Goal: Task Accomplishment & Management: Complete application form

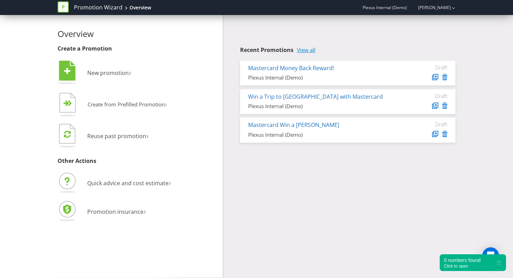
click at [309, 47] on link "View all" at bounding box center [306, 50] width 19 height 6
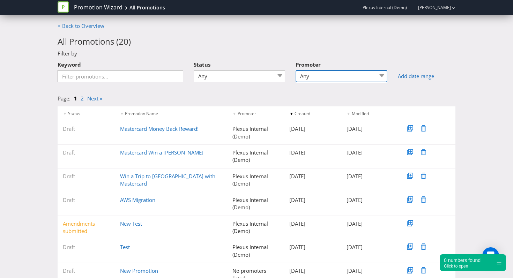
click at [346, 77] on select "Any Plexus Plexus Internal (Demo) Woolworths Ltd" at bounding box center [342, 76] width 92 height 12
select select "Woolworths Ltd"
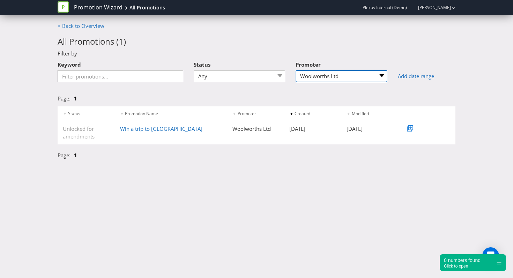
click at [369, 75] on select "Any Plexus Plexus Internal (Demo) Woolworths Ltd" at bounding box center [342, 76] width 92 height 12
select select
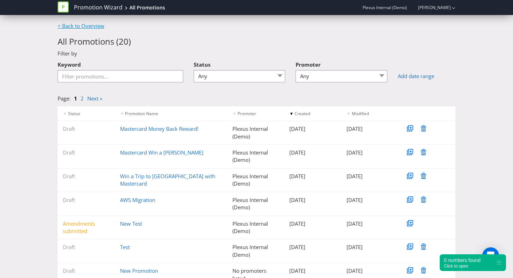
click at [82, 25] on link "< Back to Overview" at bounding box center [81, 25] width 47 height 7
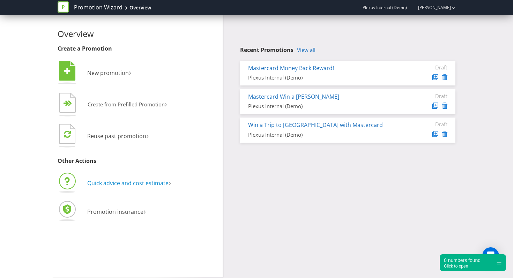
click at [136, 182] on span "Quick advice and cost estimate" at bounding box center [127, 184] width 81 height 8
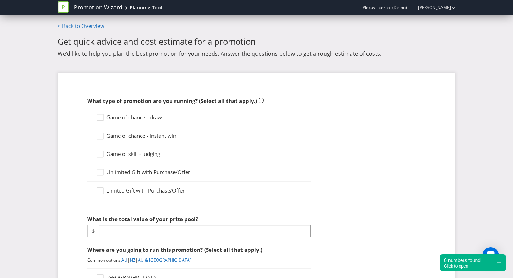
click at [115, 115] on span "Game of chance - draw" at bounding box center [135, 117] width 56 height 7
click at [0, 0] on input "Game of chance - draw" at bounding box center [0, 0] width 0 height 0
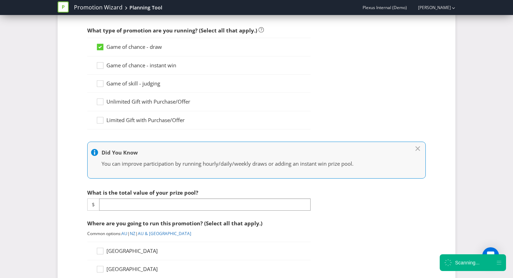
scroll to position [93, 0]
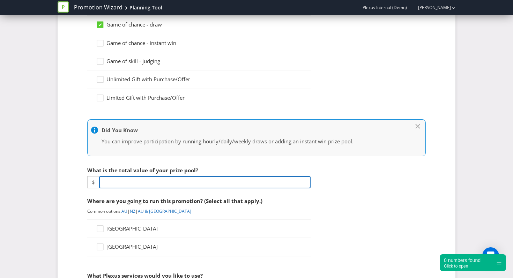
click at [130, 185] on input "number" at bounding box center [205, 182] width 212 height 12
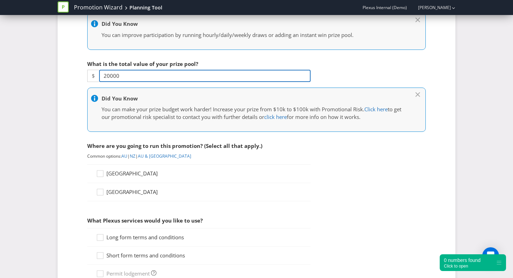
scroll to position [200, 0]
type input "20000"
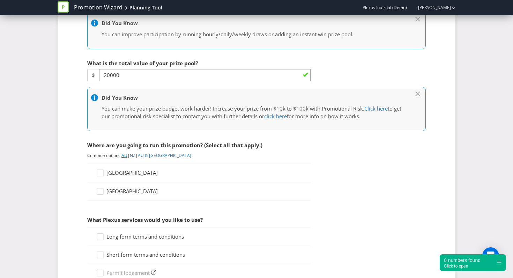
click at [126, 155] on link "AU" at bounding box center [125, 156] width 6 height 6
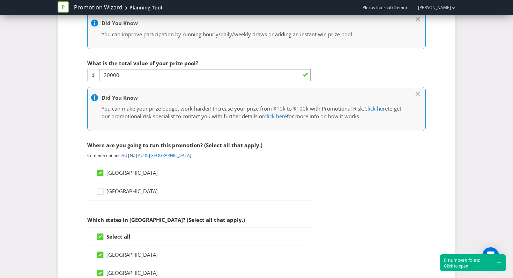
click at [138, 153] on span "|" at bounding box center [137, 156] width 2 height 6
click at [136, 158] on link "NZ" at bounding box center [133, 156] width 6 height 6
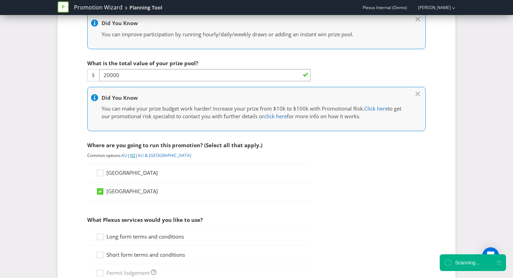
scroll to position [284, 0]
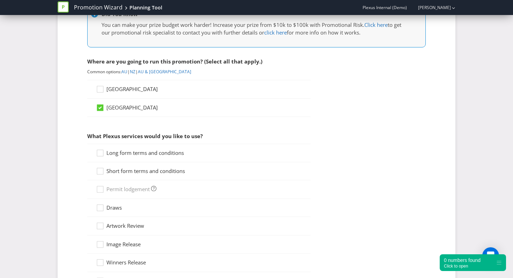
click at [96, 90] on div "[GEOGRAPHIC_DATA]" at bounding box center [199, 89] width 224 height 19
click at [155, 70] on link "AU & [GEOGRAPHIC_DATA]" at bounding box center [164, 72] width 53 height 6
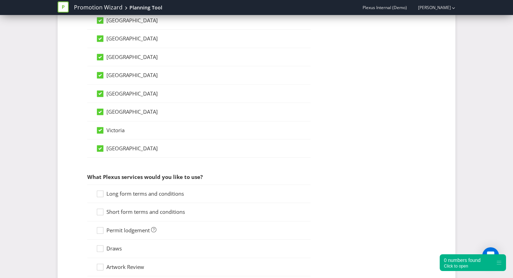
scroll to position [520, 0]
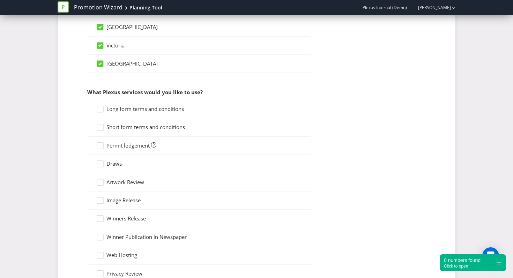
click at [130, 104] on div "Long form terms and conditions" at bounding box center [199, 109] width 224 height 19
click at [130, 114] on div "Long form terms and conditions" at bounding box center [199, 109] width 224 height 19
click at [129, 123] on div "Short form terms and conditions" at bounding box center [199, 127] width 224 height 18
click at [133, 113] on div "Long form terms and conditions" at bounding box center [199, 109] width 224 height 19
click at [133, 109] on span "Long form terms and conditions" at bounding box center [146, 108] width 78 height 7
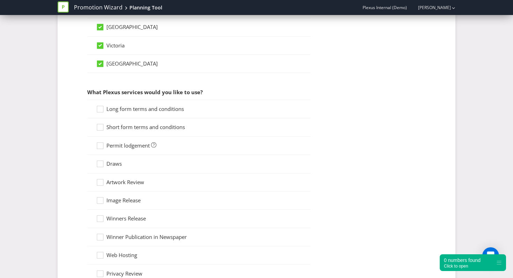
click at [0, 0] on input "Long form terms and conditions" at bounding box center [0, 0] width 0 height 0
click at [130, 129] on span "Short form terms and conditions" at bounding box center [146, 127] width 79 height 7
click at [0, 0] on input "Short form terms and conditions" at bounding box center [0, 0] width 0 height 0
click at [126, 145] on span "Permit lodgement" at bounding box center [128, 145] width 43 height 7
click at [0, 0] on input "Permit lodgement" at bounding box center [0, 0] width 0 height 0
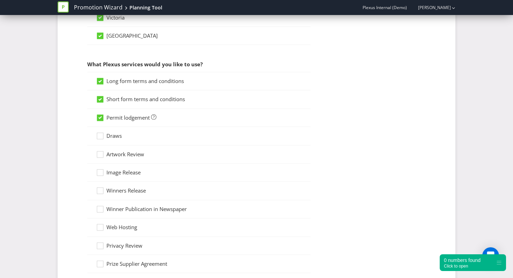
scroll to position [552, 0]
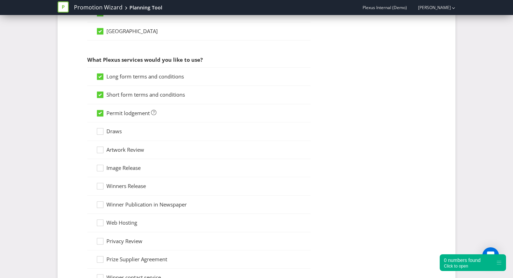
click at [120, 150] on span "Artwork Review" at bounding box center [126, 149] width 38 height 7
click at [0, 0] on input "Artwork Review" at bounding box center [0, 0] width 0 height 0
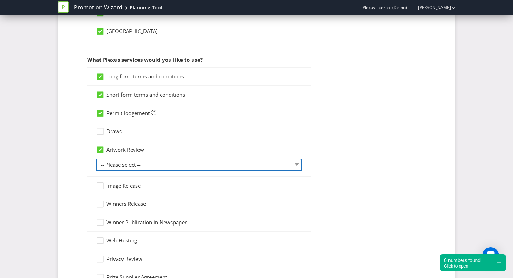
click at [180, 169] on select "-- Please select -- 1 piece 2-4 pieces (provided at same time) 5-7 pieces (prov…" at bounding box center [199, 165] width 206 height 12
select select "MARKETING_REVIEW_1"
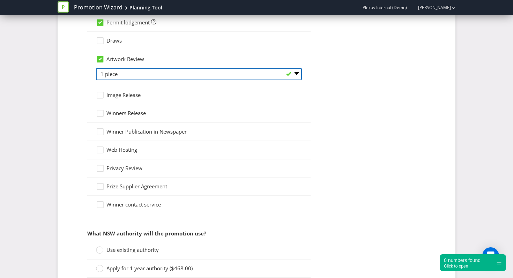
scroll to position [691, 0]
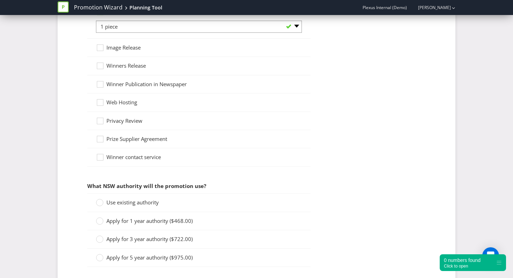
click at [134, 203] on span "Use existing authority" at bounding box center [133, 202] width 52 height 7
click at [0, 0] on input "Use existing authority" at bounding box center [0, 0] width 0 height 0
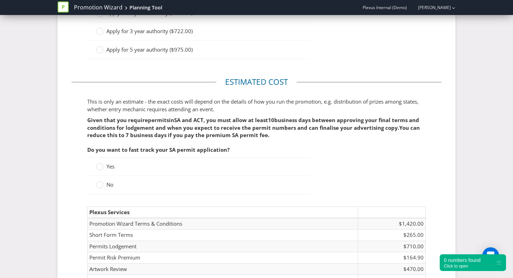
scroll to position [900, 0]
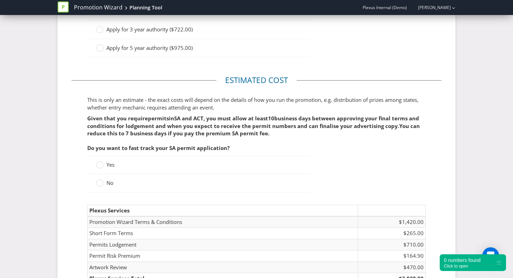
click at [99, 178] on div "No" at bounding box center [199, 183] width 224 height 18
click at [99, 180] on div at bounding box center [99, 180] width 3 height 3
click at [0, 0] on input "No" at bounding box center [0, 0] width 0 height 0
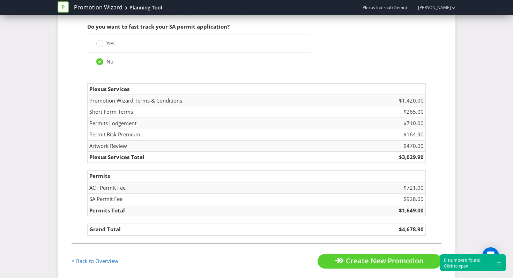
scroll to position [1023, 0]
click at [102, 42] on circle at bounding box center [99, 42] width 7 height 7
click at [0, 0] on input "Yes" at bounding box center [0, 0] width 0 height 0
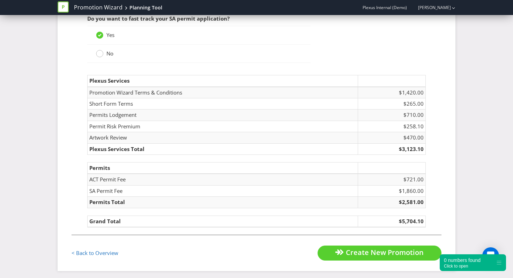
click at [101, 53] on div at bounding box center [99, 51] width 3 height 3
click at [0, 0] on input "No" at bounding box center [0, 0] width 0 height 0
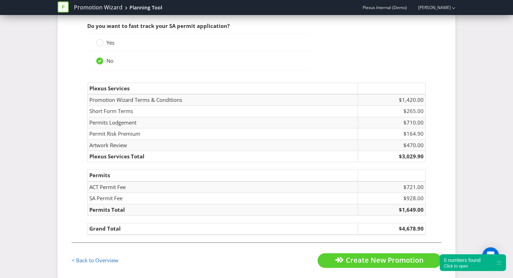
click at [107, 41] on span "Yes" at bounding box center [111, 42] width 8 height 7
click at [0, 0] on input "Yes" at bounding box center [0, 0] width 0 height 0
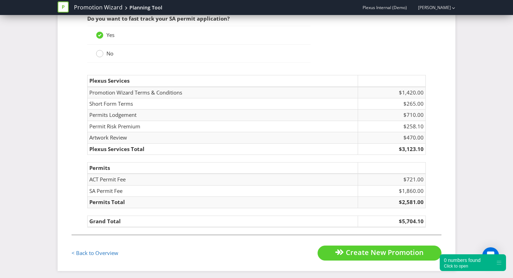
click at [102, 53] on circle at bounding box center [99, 53] width 7 height 7
click at [0, 0] on input "No" at bounding box center [0, 0] width 0 height 0
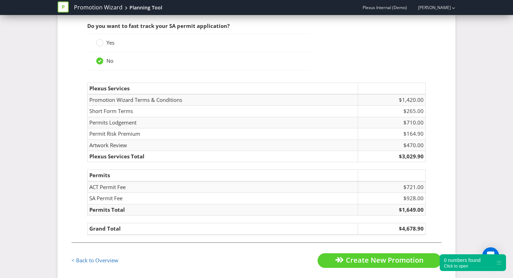
click at [105, 42] on label "Yes" at bounding box center [106, 42] width 20 height 7
click at [0, 0] on input "Yes" at bounding box center [0, 0] width 0 height 0
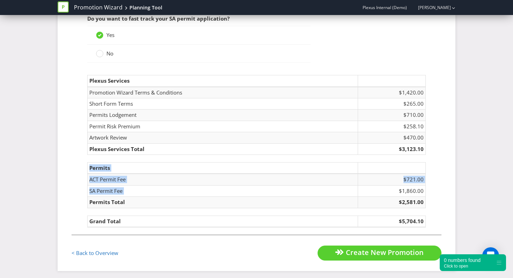
drag, startPoint x: 397, startPoint y: 187, endPoint x: 463, endPoint y: 193, distance: 67.1
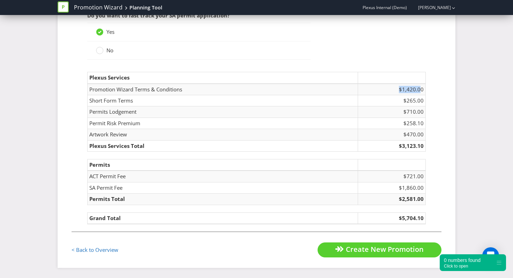
drag, startPoint x: 398, startPoint y: 88, endPoint x: 423, endPoint y: 89, distance: 24.8
click at [423, 89] on td "$1,420.00" at bounding box center [392, 90] width 68 height 12
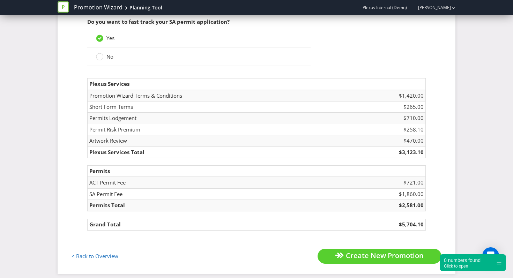
click at [438, 161] on fieldset "Estimated cost This is only an estimate - the exact costs will depend on the de…" at bounding box center [257, 97] width 370 height 283
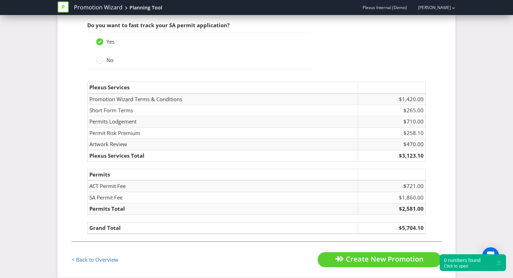
scroll to position [1016, 0]
click at [91, 6] on link "Promotion Wizard" at bounding box center [98, 7] width 49 height 8
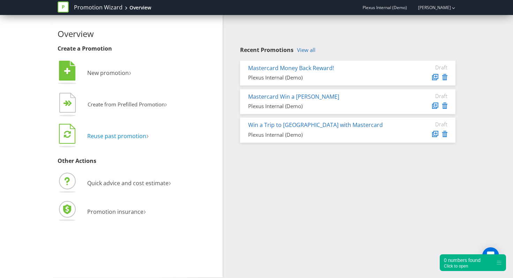
click at [116, 136] on span "Reuse past promotion" at bounding box center [116, 136] width 59 height 8
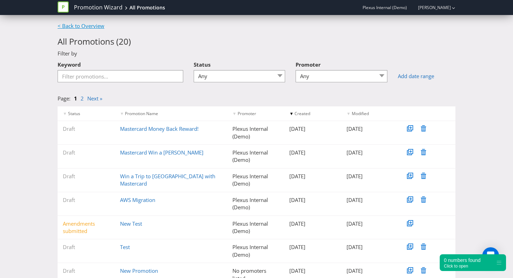
click at [68, 24] on link "< Back to Overview" at bounding box center [81, 25] width 47 height 7
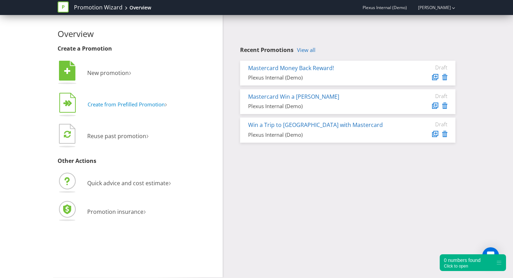
click at [136, 105] on span "Create from Prefilled Promotion" at bounding box center [126, 104] width 77 height 7
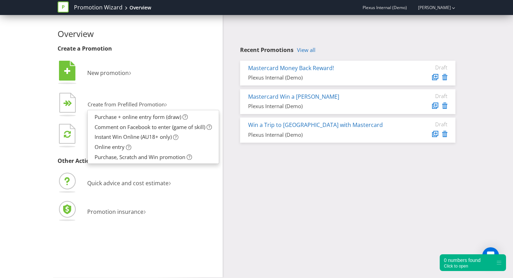
click at [349, 181] on div "Overview Create a Promotion  New promotion ›   Create from Prefilled Promoti…" at bounding box center [256, 146] width 409 height 263
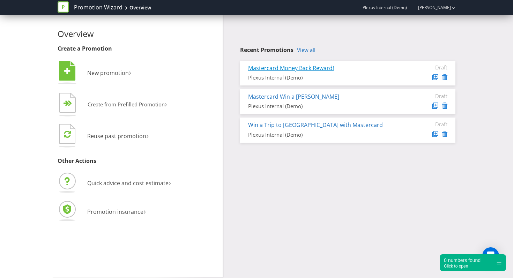
click at [316, 68] on link "Mastercard Money Back Reward!" at bounding box center [291, 68] width 86 height 8
click at [307, 66] on link "Mastercard Money Back Reward!" at bounding box center [291, 68] width 86 height 8
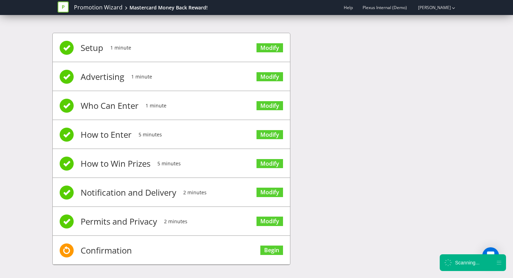
scroll to position [3, 0]
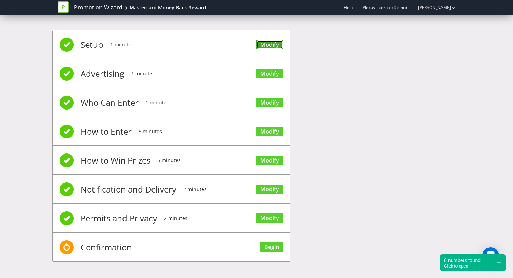
click at [272, 45] on link "Modify" at bounding box center [270, 44] width 27 height 9
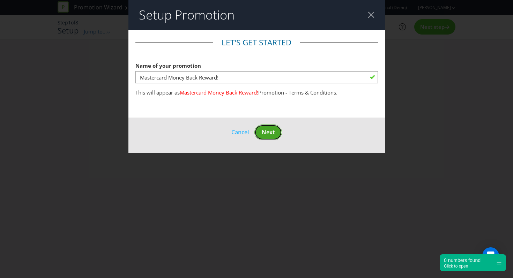
click at [274, 134] on span "Next" at bounding box center [268, 133] width 13 height 8
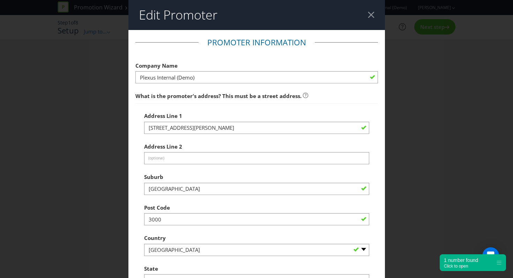
click at [371, 16] on div at bounding box center [371, 15] width 7 height 7
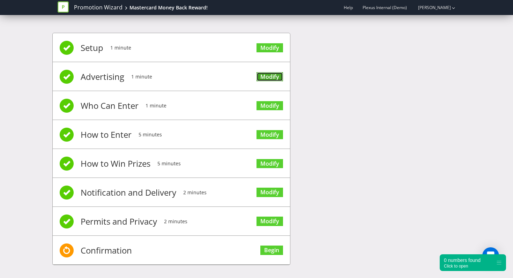
click at [272, 75] on link "Modify" at bounding box center [270, 76] width 27 height 9
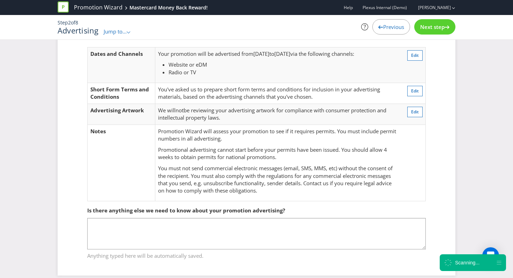
scroll to position [39, 0]
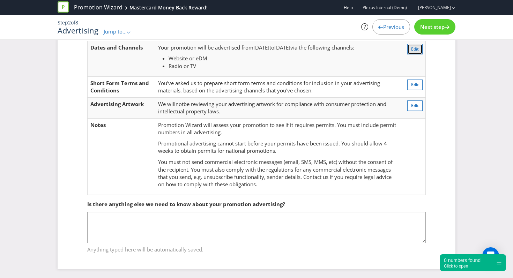
click at [421, 49] on button "Edit" at bounding box center [415, 49] width 15 height 10
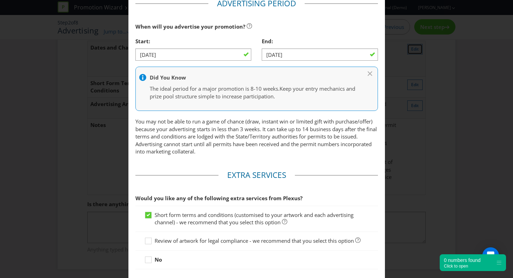
scroll to position [305, 0]
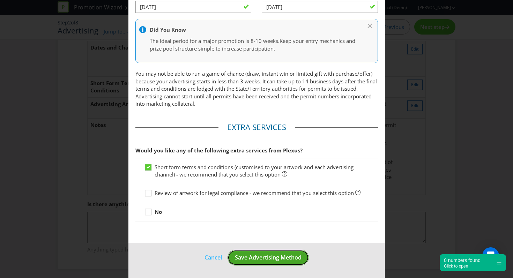
click at [265, 260] on span "Save Advertising Method" at bounding box center [268, 258] width 67 height 8
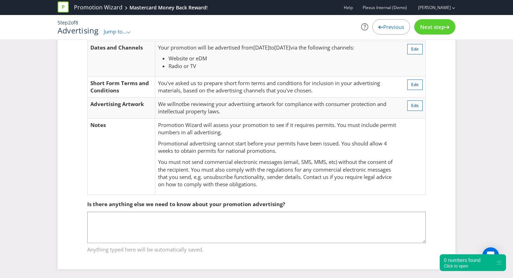
click at [425, 23] on span "Next step" at bounding box center [433, 26] width 24 height 7
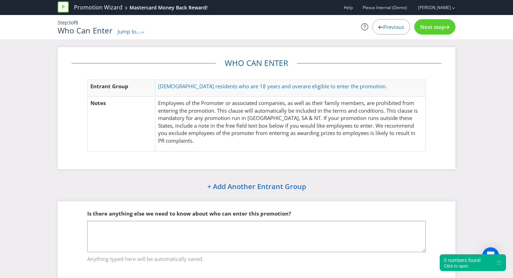
click at [296, 90] on td "[DEMOGRAPHIC_DATA] residents who are 18 years and over are eligible to enter th…" at bounding box center [290, 88] width 271 height 17
click at [303, 86] on span "are eligible to enter the promotion." at bounding box center [345, 86] width 84 height 7
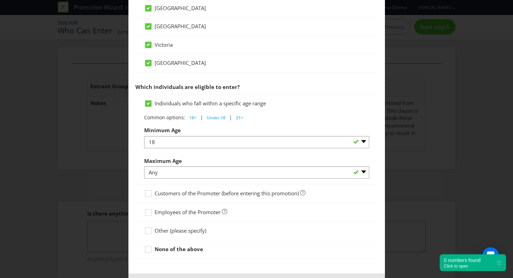
scroll to position [319, 0]
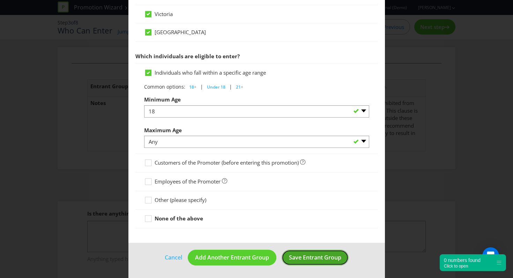
click at [322, 258] on span "Save Entrant Group" at bounding box center [315, 258] width 52 height 8
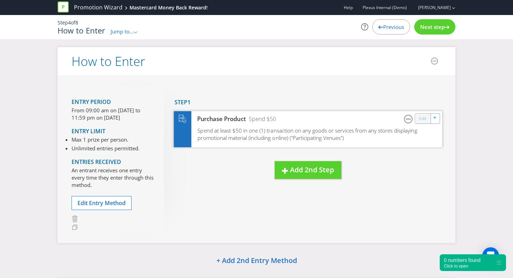
click at [422, 119] on link "Edit" at bounding box center [422, 119] width 7 height 8
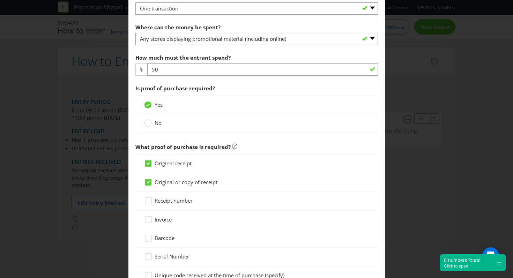
scroll to position [501, 0]
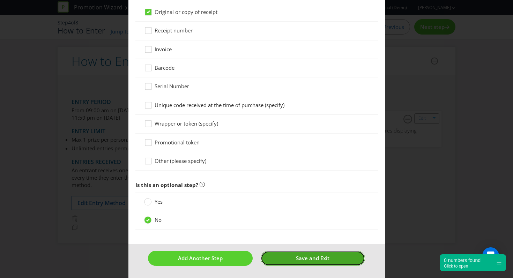
click at [322, 260] on span "Save and Exit" at bounding box center [313, 258] width 34 height 7
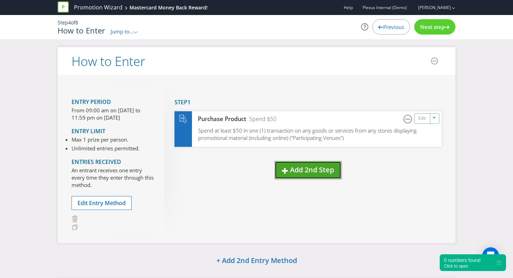
click at [313, 167] on span "Add 2nd Step" at bounding box center [312, 169] width 44 height 9
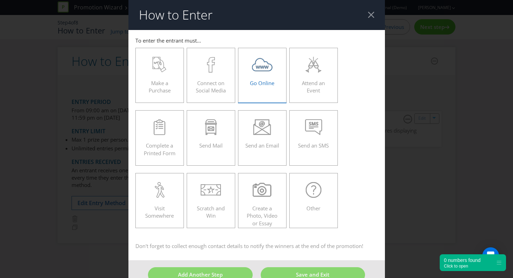
click at [273, 74] on div "Go Online" at bounding box center [263, 72] width 34 height 31
click at [0, 0] on input "Go Online" at bounding box center [0, 0] width 0 height 0
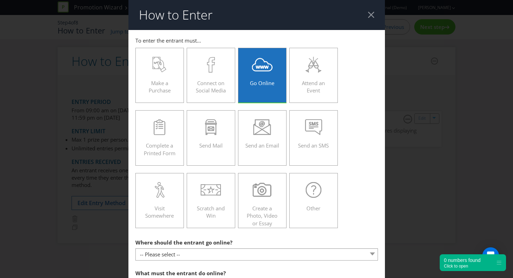
scroll to position [168, 0]
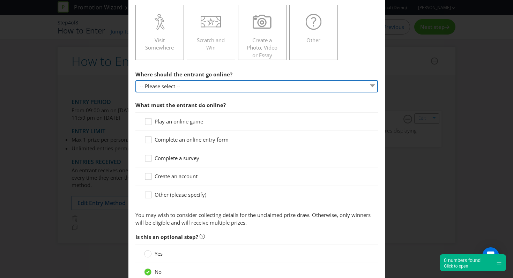
click at [260, 91] on select "-- Please select -- At a specific URL Using a direct link sent to the entrant b…" at bounding box center [257, 86] width 243 height 12
select select "SPECIFIC_URL"
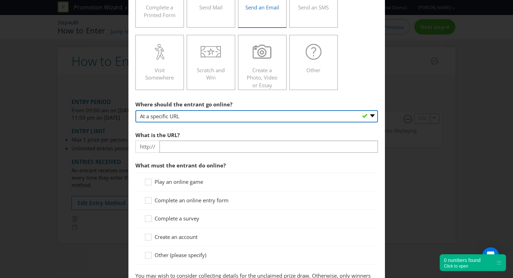
scroll to position [145, 0]
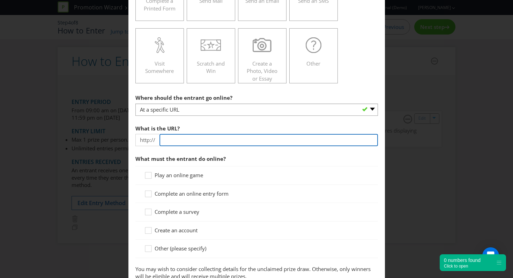
click at [233, 139] on input "text" at bounding box center [269, 140] width 219 height 12
type input "[DOMAIN_NAME]"
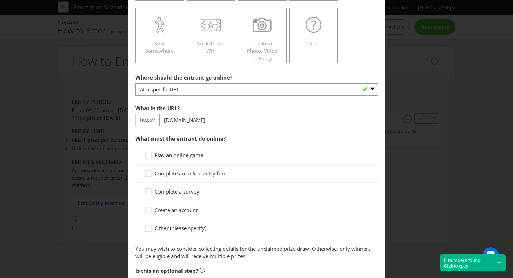
click at [187, 170] on span "Complete an online entry form" at bounding box center [192, 173] width 74 height 7
click at [0, 0] on input "Complete an online entry form" at bounding box center [0, 0] width 0 height 0
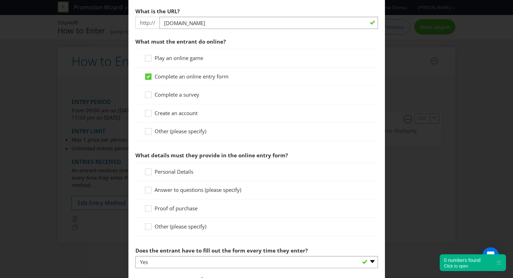
scroll to position [267, 0]
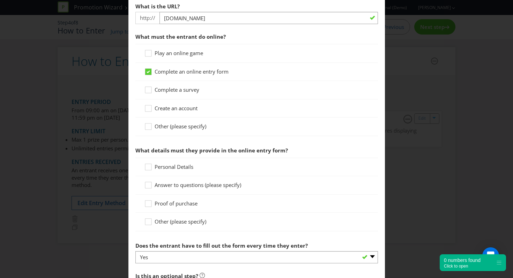
click at [163, 168] on span "Personal Details" at bounding box center [174, 166] width 39 height 7
click at [0, 0] on input "Personal Details" at bounding box center [0, 0] width 0 height 0
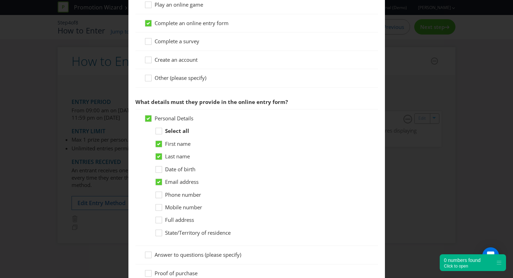
scroll to position [434, 0]
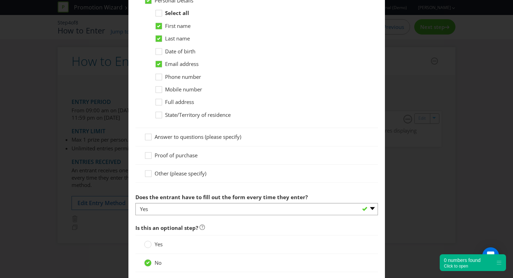
click at [183, 158] on span "Proof of purchase" at bounding box center [176, 155] width 43 height 7
click at [0, 0] on input "Proof of purchase" at bounding box center [0, 0] width 0 height 0
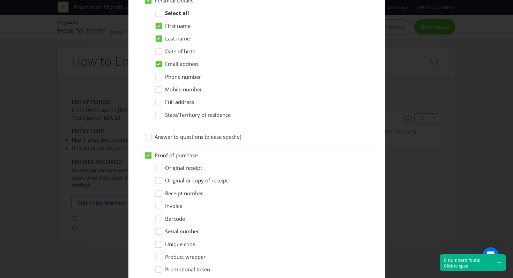
scroll to position [446, 0]
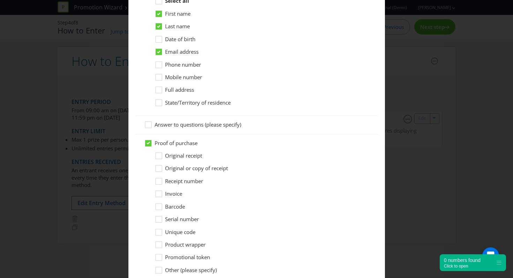
click at [186, 153] on span "Original receipt" at bounding box center [183, 155] width 37 height 7
click at [0, 0] on input "Original receipt" at bounding box center [0, 0] width 0 height 0
click at [187, 171] on span "Original or copy of receipt" at bounding box center [196, 168] width 63 height 7
click at [0, 0] on input "Original or copy of receipt" at bounding box center [0, 0] width 0 height 0
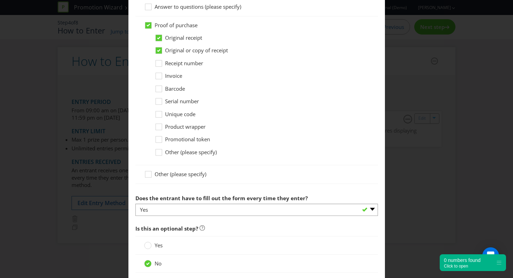
scroll to position [608, 0]
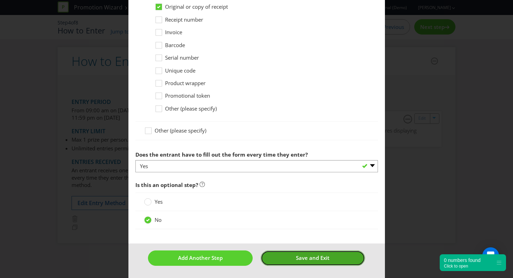
click at [309, 264] on button "Save and Exit" at bounding box center [313, 258] width 104 height 15
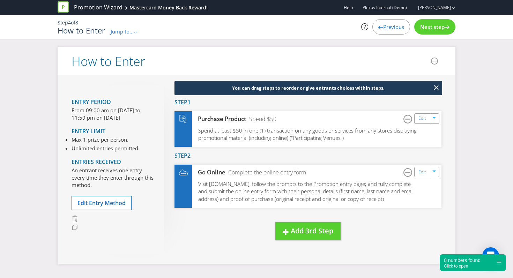
click at [435, 25] on span "Next step" at bounding box center [433, 26] width 24 height 7
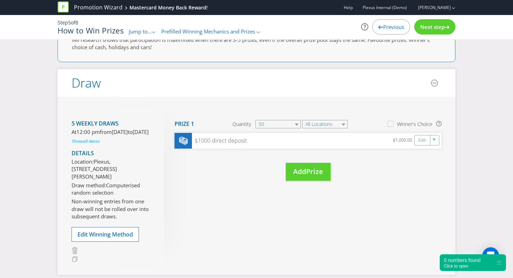
scroll to position [81, 0]
click at [320, 166] on button "Add Prize" at bounding box center [308, 172] width 45 height 18
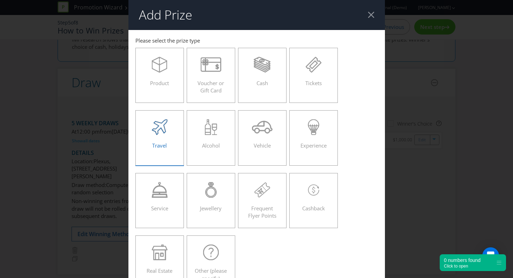
click at [164, 151] on label "Travel" at bounding box center [160, 137] width 49 height 55
click at [0, 0] on input "Travel" at bounding box center [0, 0] width 0 height 0
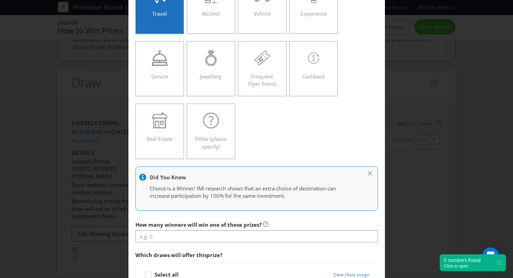
scroll to position [164, 0]
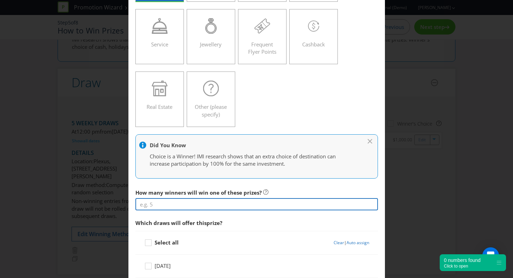
click at [188, 200] on input "number" at bounding box center [257, 204] width 243 height 12
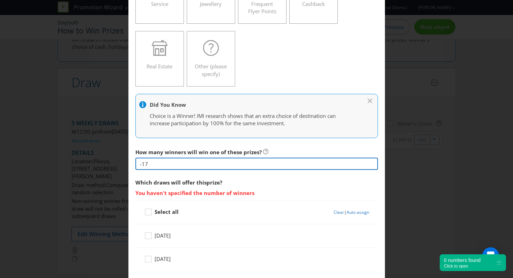
scroll to position [206, 0]
type input "-1"
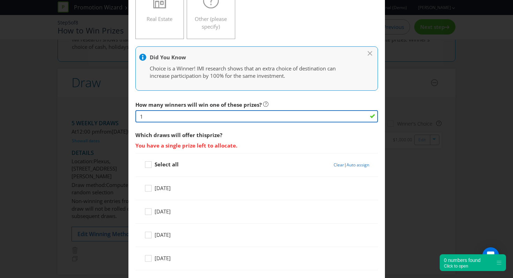
type input "1"
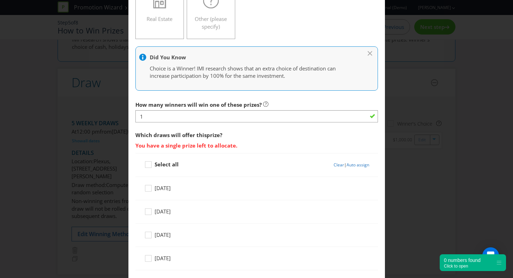
click at [255, 155] on div "Select all Clear | Auto assign" at bounding box center [257, 165] width 243 height 24
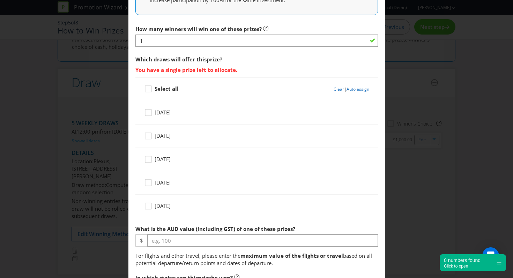
scroll to position [335, 0]
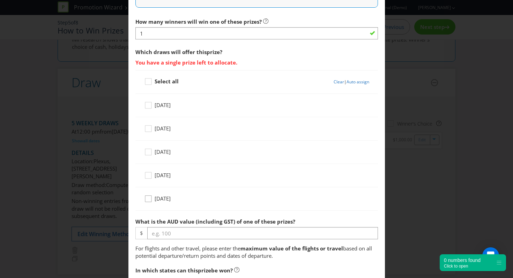
click at [144, 201] on icon at bounding box center [149, 200] width 10 height 10
click at [0, 0] on input "[DATE]" at bounding box center [0, 0] width 0 height 0
click at [352, 196] on input "Number" at bounding box center [341, 199] width 56 height 12
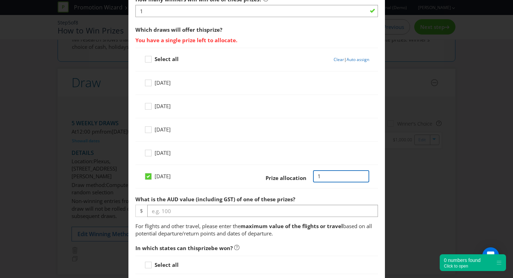
scroll to position [362, 0]
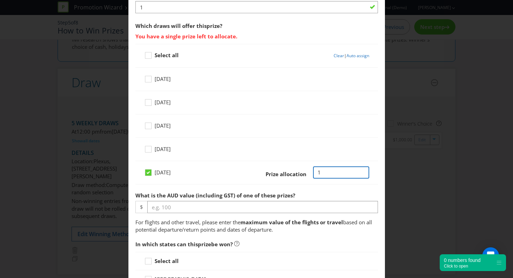
type input "1"
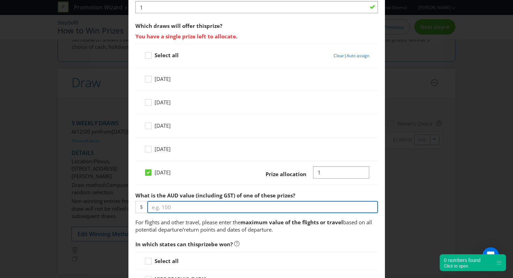
click at [286, 206] on span "What is the AUD value (including GST) of one of these prizes? $ For flights and…" at bounding box center [257, 211] width 243 height 45
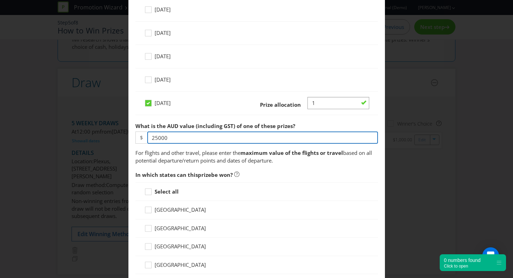
type input "25000"
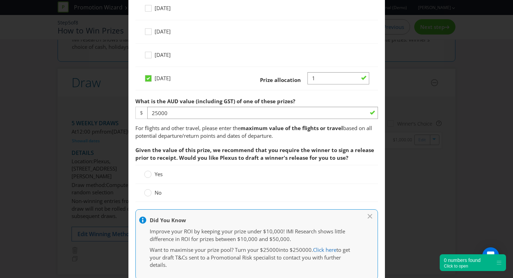
scroll to position [451, 0]
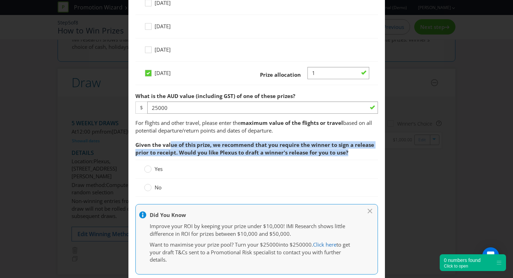
drag, startPoint x: 171, startPoint y: 148, endPoint x: 344, endPoint y: 155, distance: 173.4
click at [344, 155] on span "Given the value of this prize, we recommend that you require the winner to sign…" at bounding box center [255, 148] width 239 height 14
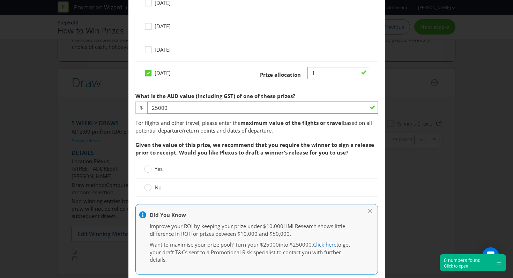
click at [235, 171] on div "Yes" at bounding box center [256, 169] width 225 height 7
click at [230, 174] on div "Yes" at bounding box center [257, 169] width 243 height 19
click at [154, 176] on div "Yes" at bounding box center [257, 169] width 243 height 19
click at [152, 171] on label "Yes" at bounding box center [154, 169] width 20 height 7
click at [0, 0] on input "Yes" at bounding box center [0, 0] width 0 height 0
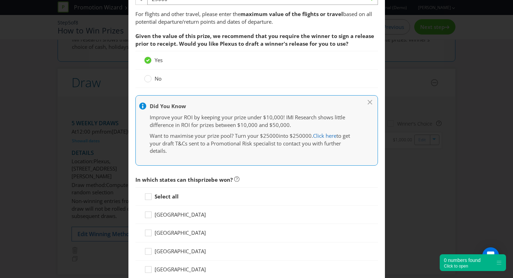
scroll to position [562, 0]
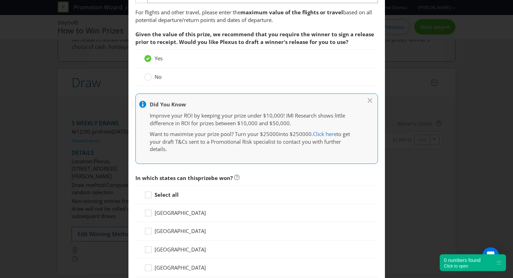
click at [160, 76] on span "No" at bounding box center [158, 76] width 7 height 7
click at [0, 0] on input "No" at bounding box center [0, 0] width 0 height 0
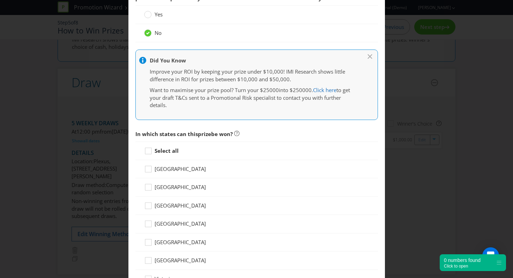
scroll to position [635, 0]
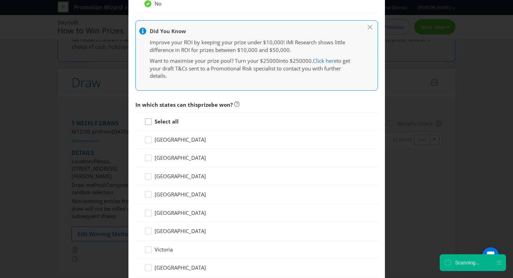
click at [151, 123] on icon at bounding box center [149, 123] width 10 height 10
click at [0, 0] on input "Select all" at bounding box center [0, 0] width 0 height 0
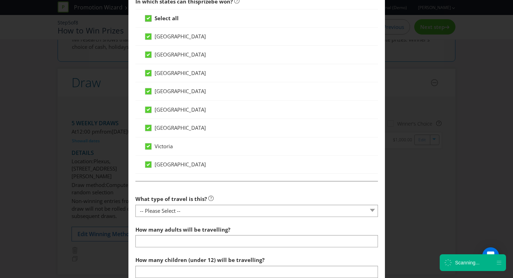
scroll to position [750, 0]
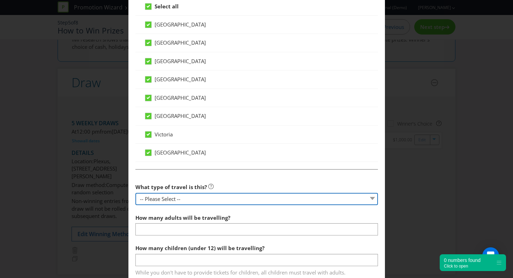
click at [199, 200] on select "-- Please Select -- Flight Accommodation Car Hire Bus Train Cruise Transfers Ot…" at bounding box center [257, 199] width 243 height 12
select select "FLIGHTS"
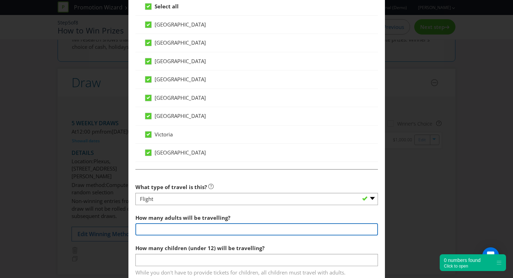
click at [189, 228] on input "number" at bounding box center [257, 230] width 243 height 12
type input "3"
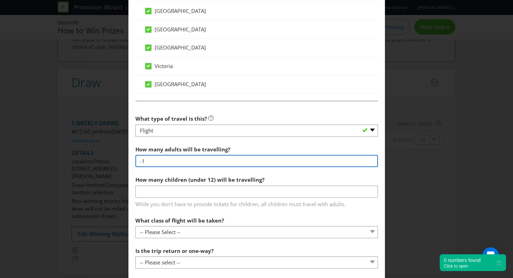
scroll to position [820, 0]
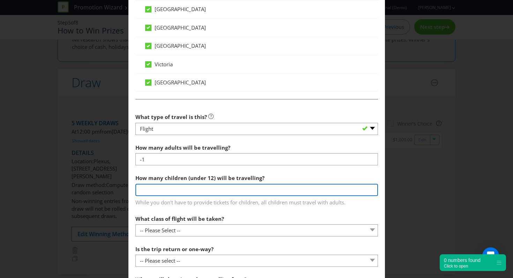
click at [180, 192] on div "How many children (under 12) will be travelling? While you don't have to provid…" at bounding box center [257, 188] width 243 height 35
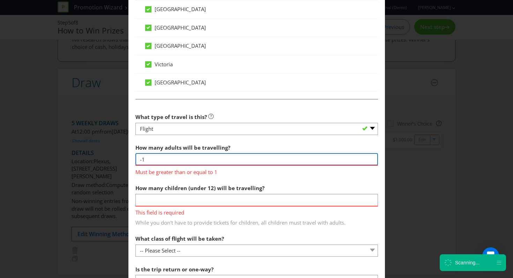
click at [173, 155] on input "-1" at bounding box center [257, 159] width 243 height 12
click at [172, 155] on input "-1" at bounding box center [257, 159] width 243 height 12
type input "-1"
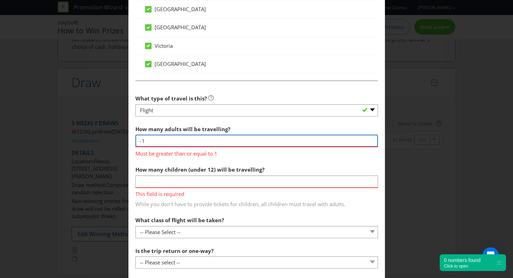
scroll to position [842, 0]
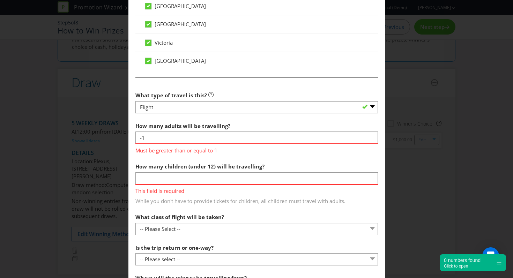
click at [171, 171] on div "How many children (under 12) will be travelling? This field is required While y…" at bounding box center [257, 182] width 243 height 45
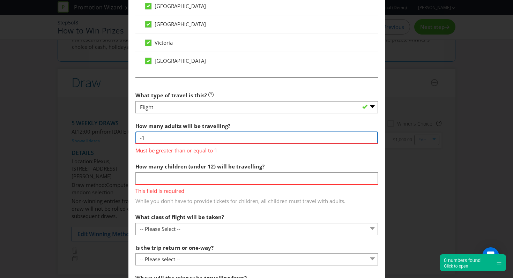
click at [168, 137] on input "-1" at bounding box center [257, 138] width 243 height 12
type input "2"
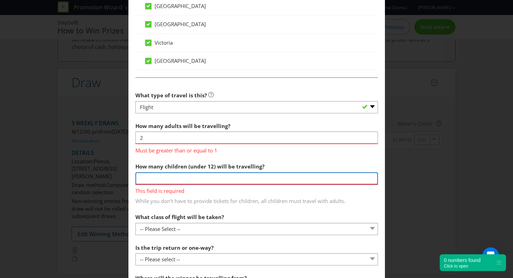
click at [165, 175] on div "How many children (under 12) will be travelling? This field is required While y…" at bounding box center [257, 182] width 243 height 45
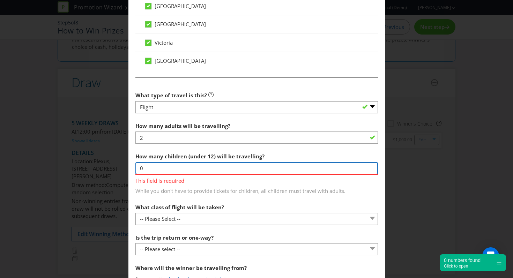
type input "0"
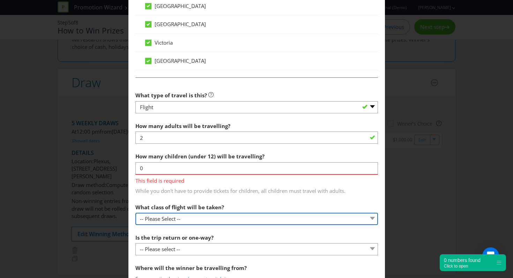
click at [201, 217] on section "What type of travel is this? -- Please Select -- Flight Accommodation Car Hire …" at bounding box center [257, 257] width 243 height 339
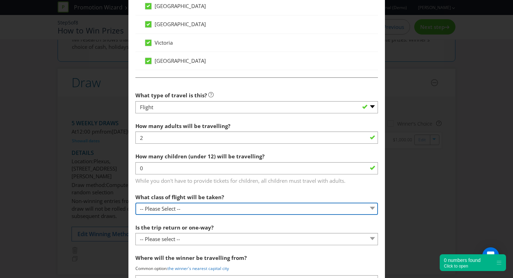
select select "ECONOMY"
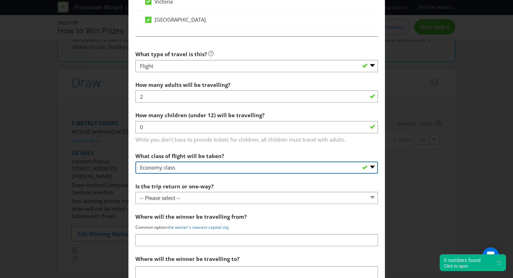
scroll to position [884, 0]
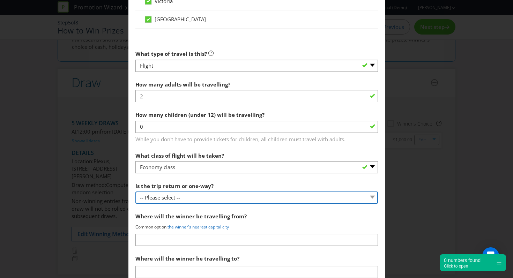
click at [203, 192] on select "-- Please select -- One way Return Other (please specify)" at bounding box center [257, 198] width 243 height 12
select select "ONE_WAY"
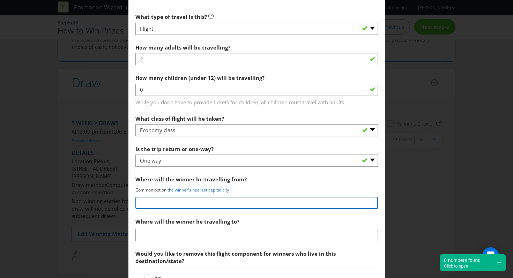
click at [192, 199] on input "text" at bounding box center [257, 203] width 243 height 12
type input "xxx"
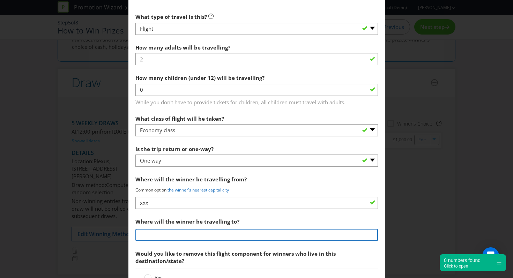
click at [185, 233] on input "text" at bounding box center [257, 235] width 243 height 12
type input "[GEOGRAPHIC_DATA]"
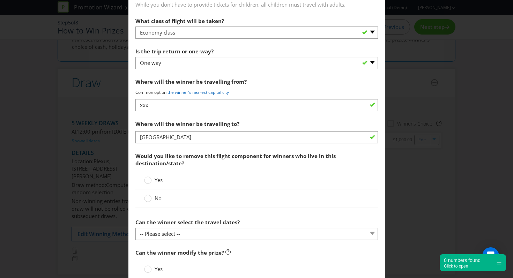
click at [153, 201] on label "No" at bounding box center [153, 198] width 19 height 7
click at [0, 0] on input "No" at bounding box center [0, 0] width 0 height 0
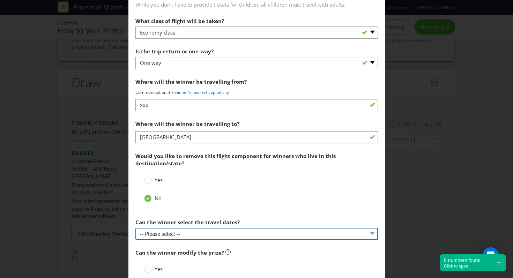
click at [210, 233] on select "-- Please select -- Yes No, travel must be taken on specific dates No, the Prom…" at bounding box center [257, 234] width 243 height 12
select select "NO_SPECIFIC_DATES"
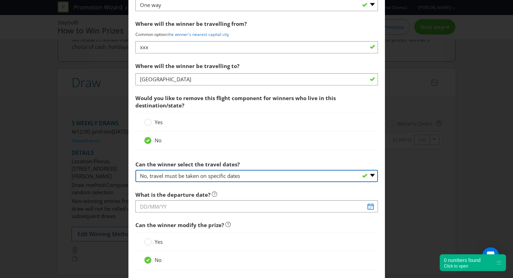
scroll to position [1088, 0]
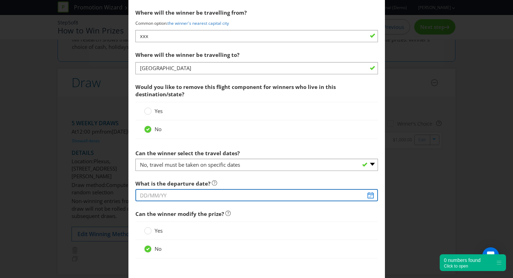
click at [234, 194] on input "text" at bounding box center [257, 195] width 243 height 12
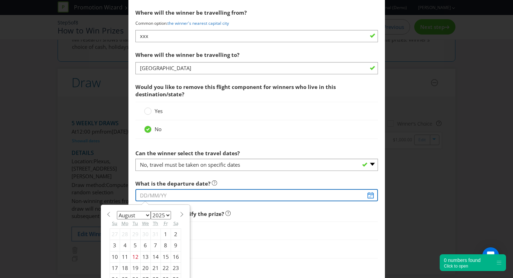
scroll to position [1127, 0]
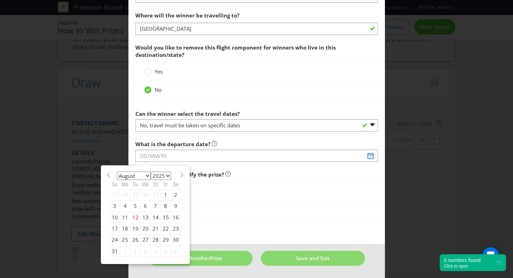
click at [111, 253] on div "31" at bounding box center [115, 251] width 10 height 11
type input "[DATE]"
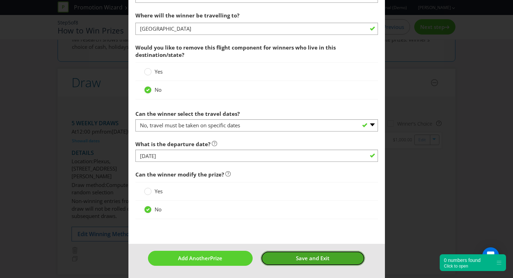
click at [326, 264] on button "Save and Exit" at bounding box center [313, 258] width 104 height 15
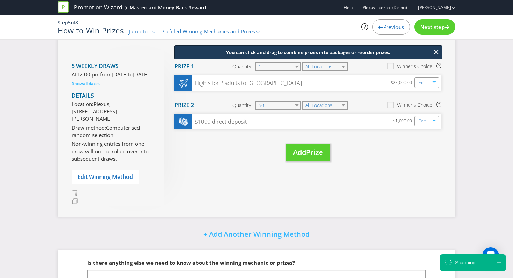
scroll to position [78, 0]
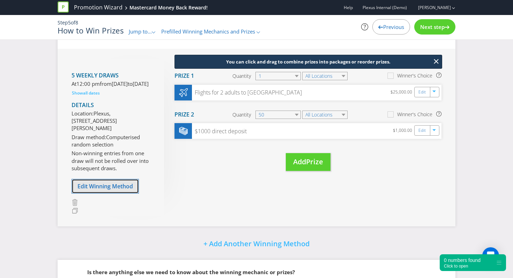
click at [121, 194] on button "Edit Winning Method" at bounding box center [105, 186] width 67 height 15
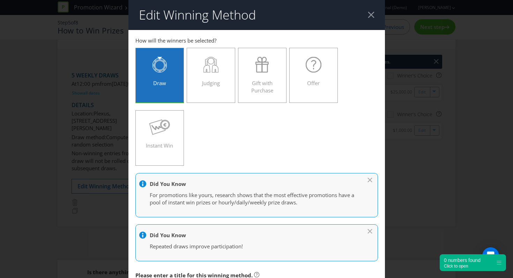
click at [370, 15] on div at bounding box center [371, 15] width 7 height 7
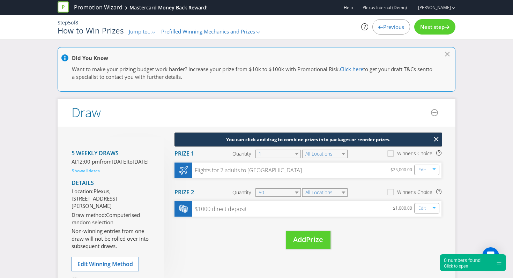
click at [432, 27] on span "Next step" at bounding box center [433, 26] width 24 height 7
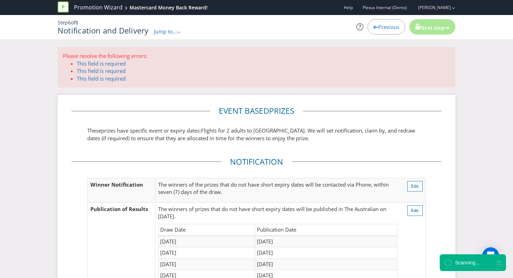
scroll to position [1, 0]
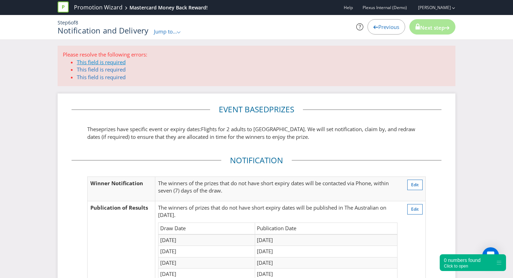
click at [121, 63] on link "This field is required" at bounding box center [101, 62] width 49 height 7
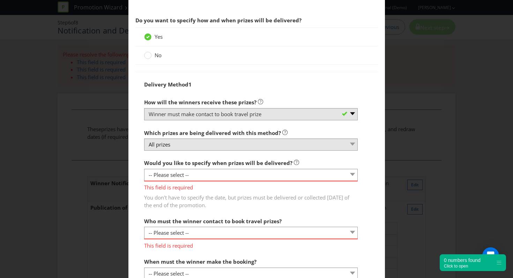
scroll to position [823, 0]
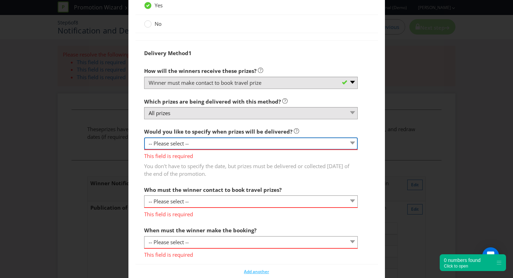
click at [271, 144] on select "-- Please select -- Yes, specific date (please specify) Yes, within a certain p…" at bounding box center [251, 144] width 214 height 12
select select "NO"
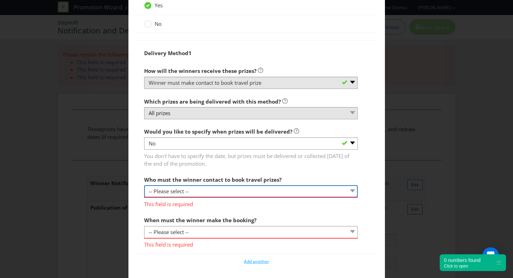
click at [247, 188] on select "-- Please select -- Promoter Travel supplier Agency Other (please specify)" at bounding box center [251, 191] width 214 height 12
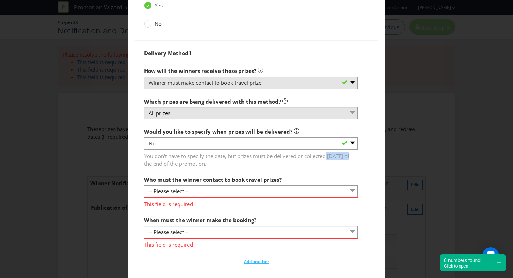
drag, startPoint x: 328, startPoint y: 155, endPoint x: 382, endPoint y: 155, distance: 54.1
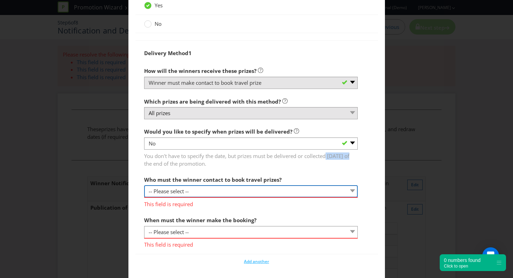
click at [270, 188] on select "-- Please select -- Promoter Travel supplier Agency Other (please specify)" at bounding box center [251, 191] width 214 height 12
select select "PROMOTER"
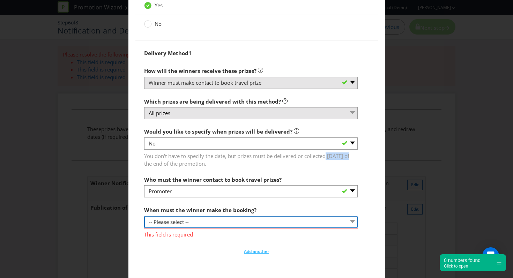
click at [221, 227] on select "-- Please select -- By a specific date (please specify) Within a certain period…" at bounding box center [251, 222] width 214 height 12
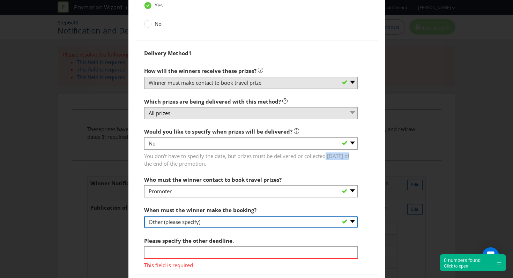
click at [219, 220] on select "-- Please select -- By a specific date (please specify) Within a certain period…" at bounding box center [251, 222] width 214 height 12
select select "BY_DATE"
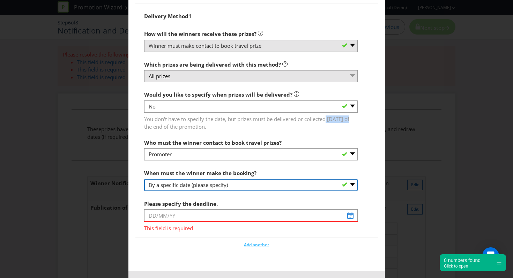
scroll to position [866, 0]
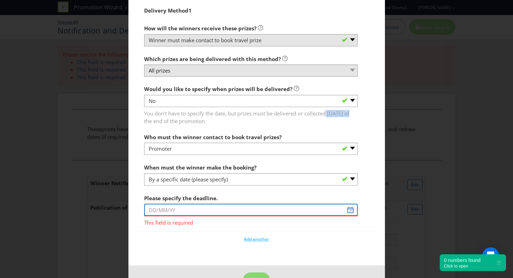
click at [218, 206] on input "text" at bounding box center [251, 210] width 214 height 12
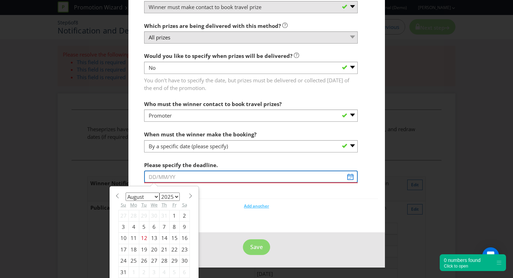
scroll to position [906, 0]
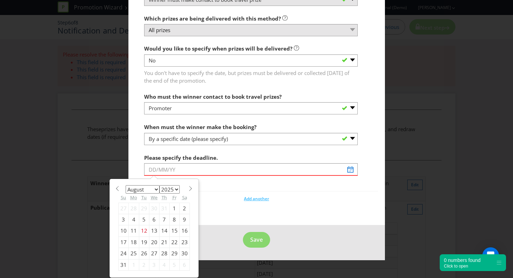
click at [124, 264] on div "31" at bounding box center [123, 265] width 10 height 11
type input "[DATE]"
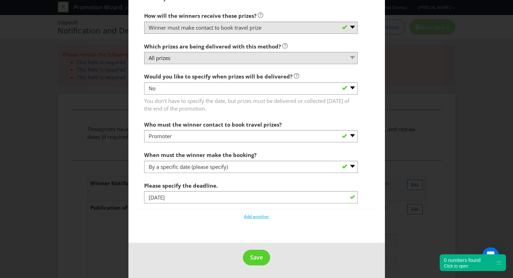
click at [172, 216] on div "Add another" at bounding box center [257, 215] width 243 height 10
click at [260, 257] on span "Save" at bounding box center [256, 258] width 13 height 8
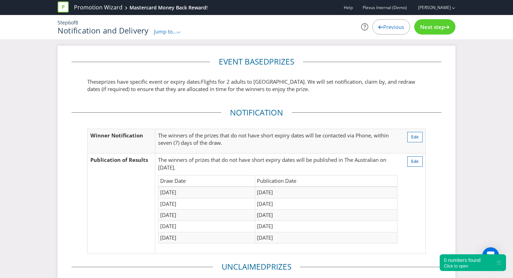
click at [444, 22] on div "Next step" at bounding box center [435, 26] width 41 height 15
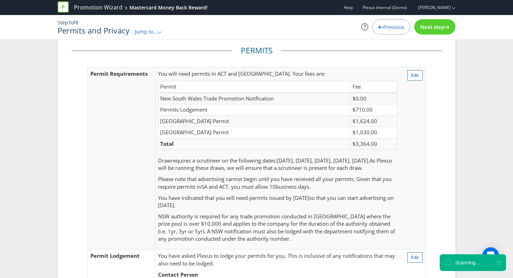
scroll to position [12, 0]
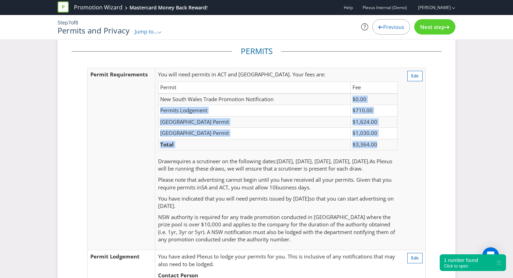
drag, startPoint x: 355, startPoint y: 99, endPoint x: 385, endPoint y: 144, distance: 54.6
click at [385, 144] on tbody "New South Wales Trade Promotion Notification $0.00 Permits Lodgement $710.00 [G…" at bounding box center [277, 122] width 239 height 57
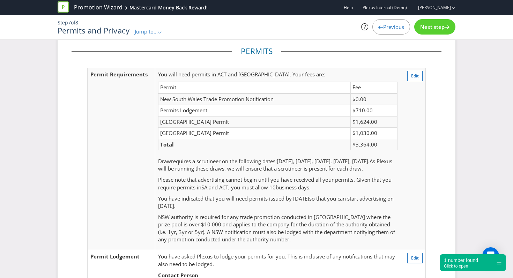
click at [406, 151] on td "Edit" at bounding box center [413, 159] width 25 height 183
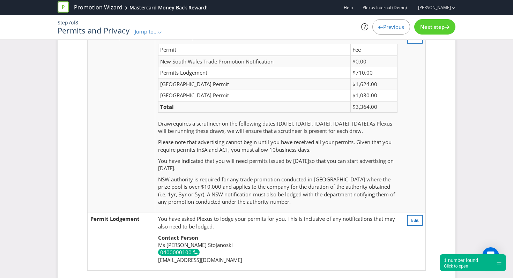
scroll to position [0, 0]
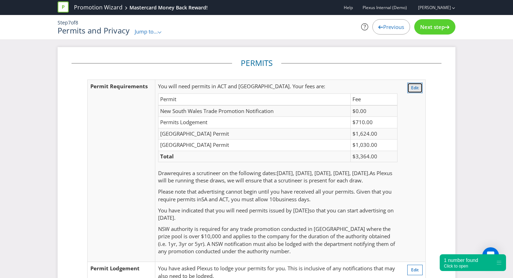
click at [418, 85] on span "Edit" at bounding box center [415, 88] width 8 height 6
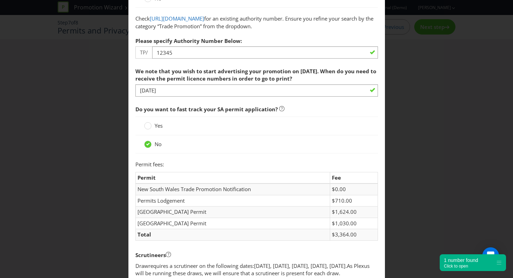
scroll to position [122, 0]
click at [201, 135] on div "No" at bounding box center [257, 144] width 243 height 18
click at [203, 118] on div "Yes" at bounding box center [257, 125] width 243 height 19
click at [146, 127] on circle at bounding box center [147, 125] width 7 height 7
click at [0, 0] on input "Yes" at bounding box center [0, 0] width 0 height 0
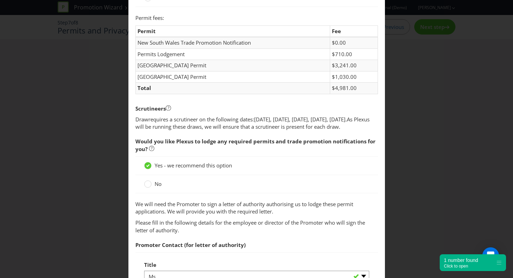
scroll to position [270, 0]
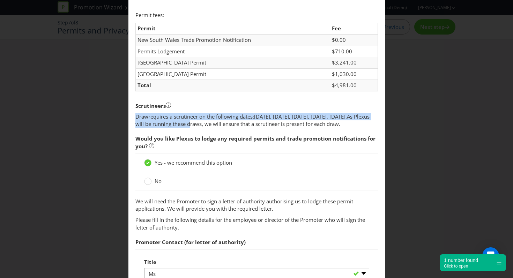
drag, startPoint x: 134, startPoint y: 112, endPoint x: 283, endPoint y: 130, distance: 150.6
click at [283, 130] on main "Permits You need permits in SA and ACT and an authority and a trade promotion n…" at bounding box center [257, 276] width 257 height 1032
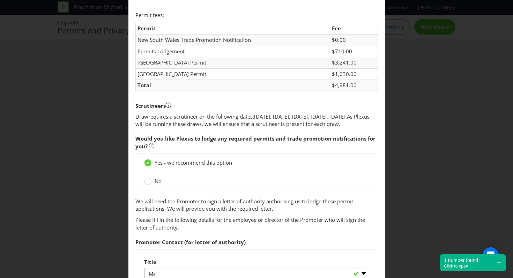
drag, startPoint x: 207, startPoint y: 116, endPoint x: 254, endPoint y: 116, distance: 47.2
click at [212, 116] on span "requires a scrutineer on the following dates:" at bounding box center [201, 116] width 106 height 7
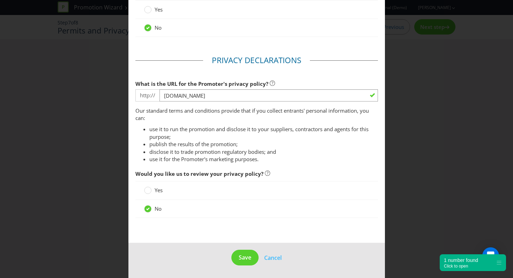
scroll to position [826, 0]
click at [243, 254] on span "Save" at bounding box center [245, 258] width 13 height 8
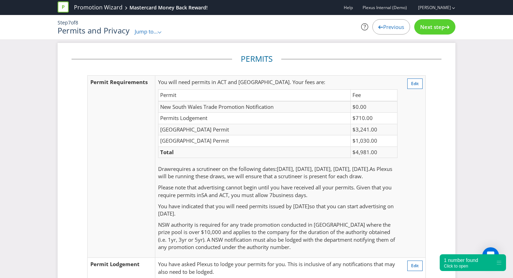
scroll to position [5, 0]
click at [441, 32] on div "Next step" at bounding box center [435, 26] width 41 height 15
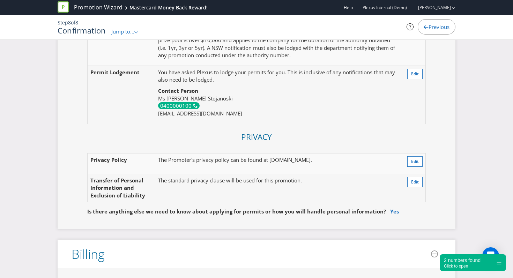
scroll to position [2027, 0]
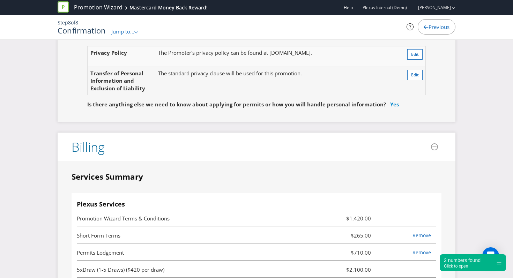
click at [390, 108] on link "Yes" at bounding box center [394, 104] width 9 height 7
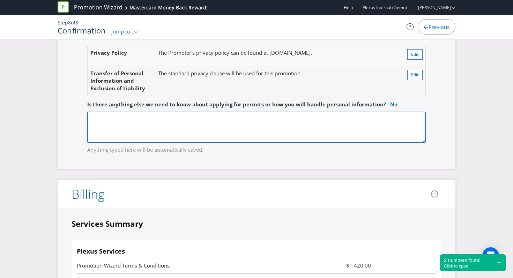
click at [282, 143] on textarea at bounding box center [256, 127] width 339 height 31
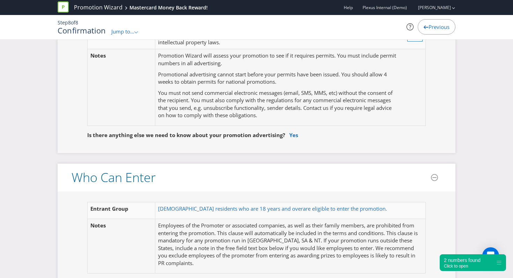
scroll to position [286, 0]
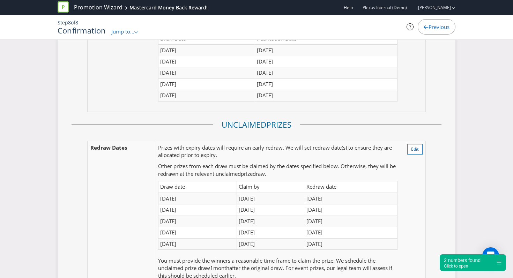
type textarea "mpm["
click at [438, 158] on fieldset "Unclaimed Prize s Redraw Dates Prize s with expiry dates will require an early …" at bounding box center [257, 212] width 370 height 186
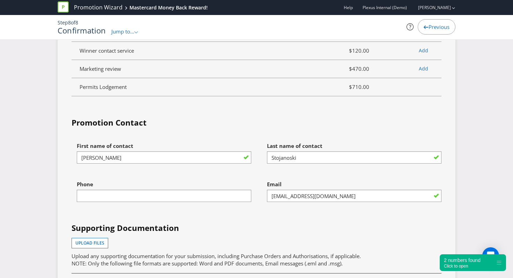
scroll to position [2861, 0]
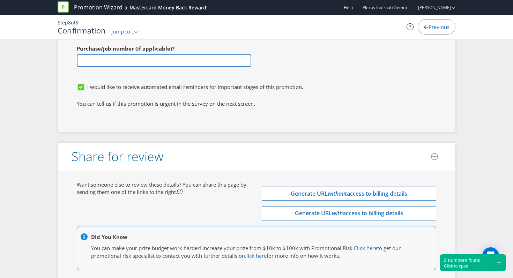
click at [130, 67] on input "text" at bounding box center [164, 60] width 175 height 12
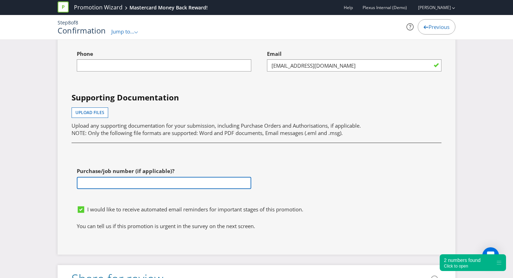
scroll to position [2730, 0]
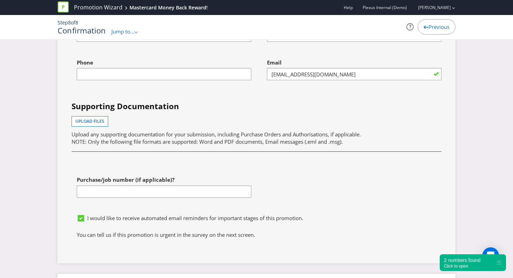
click at [301, 115] on div "First name of contact [PERSON_NAME] Last name of contact [PERSON_NAME] Phone Em…" at bounding box center [256, 114] width 381 height 194
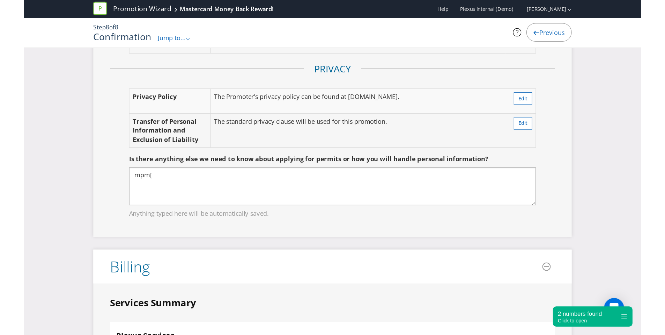
scroll to position [1987, 0]
